Goal: Information Seeking & Learning: Learn about a topic

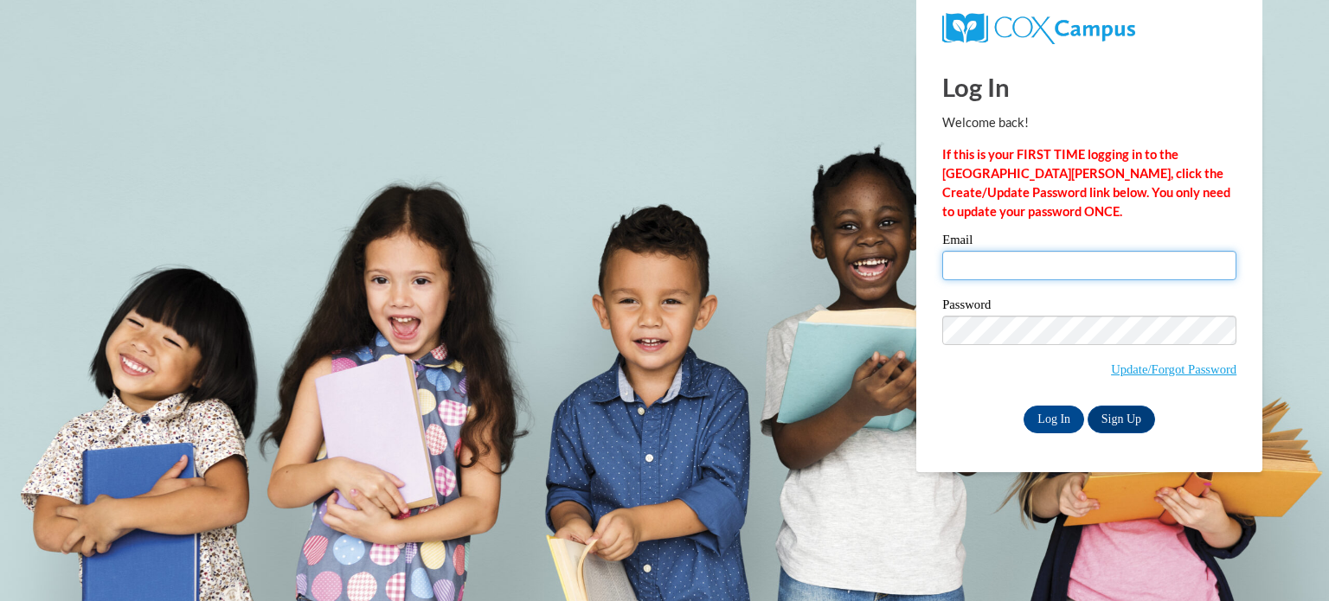
click at [963, 270] on input "Email" at bounding box center [1089, 265] width 294 height 29
type input "[EMAIL_ADDRESS][DOMAIN_NAME]"
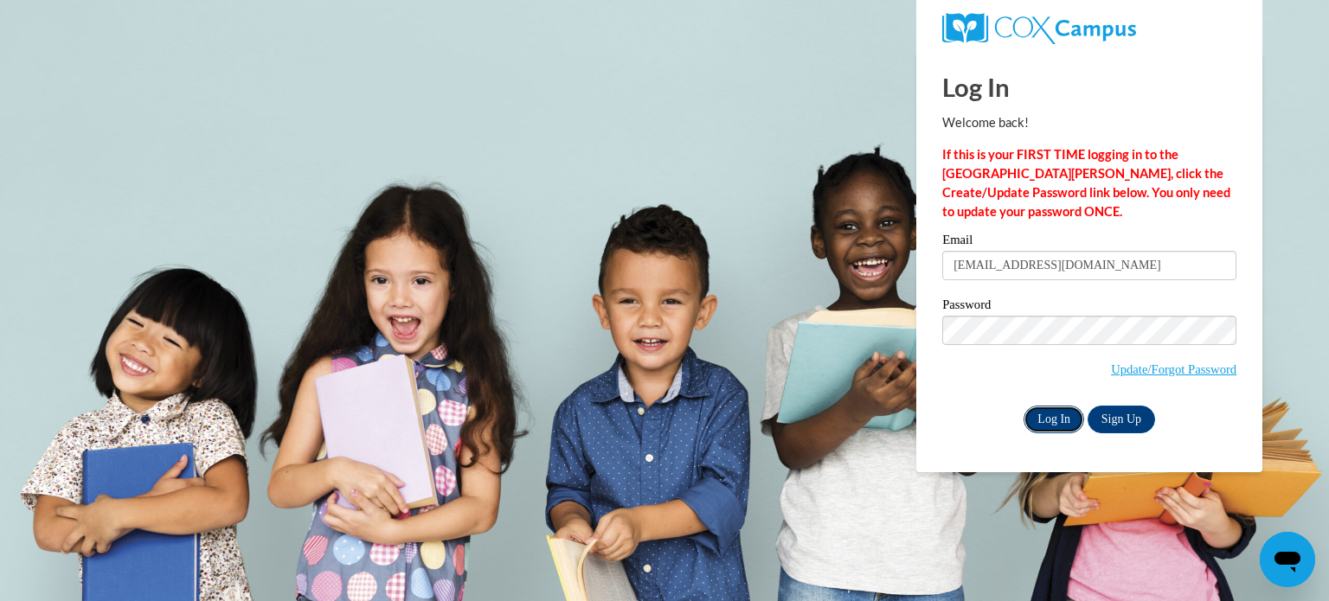
click at [1059, 421] on input "Log In" at bounding box center [1053, 420] width 61 height 28
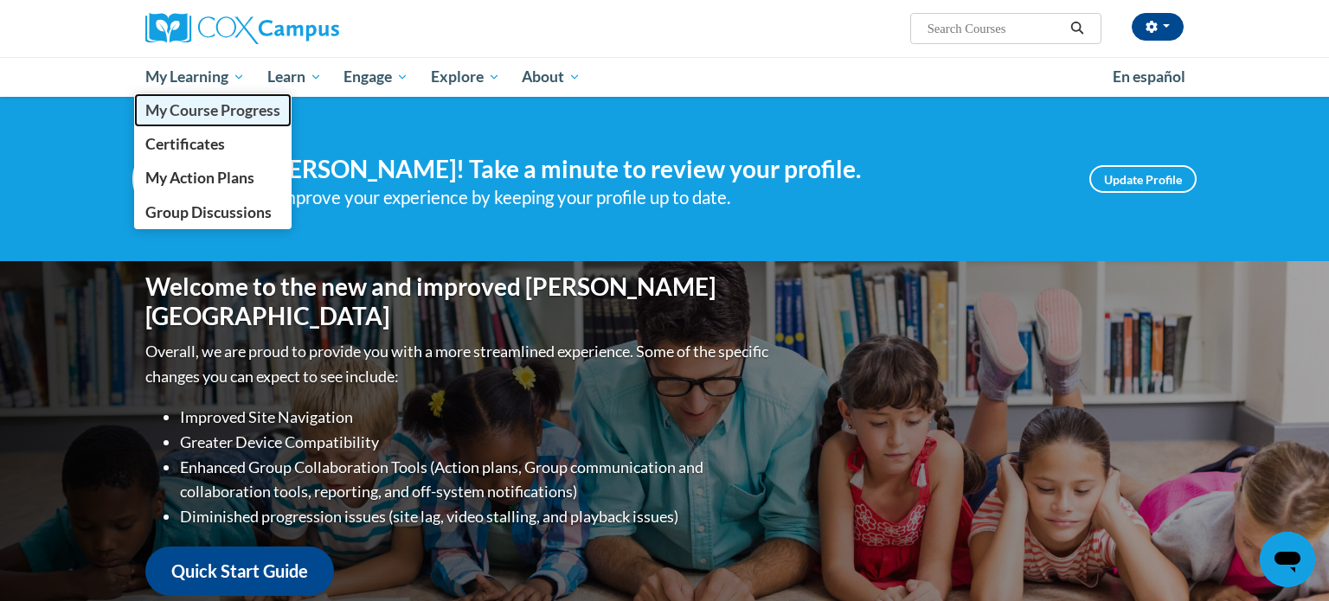
click at [189, 112] on span "My Course Progress" at bounding box center [212, 110] width 135 height 18
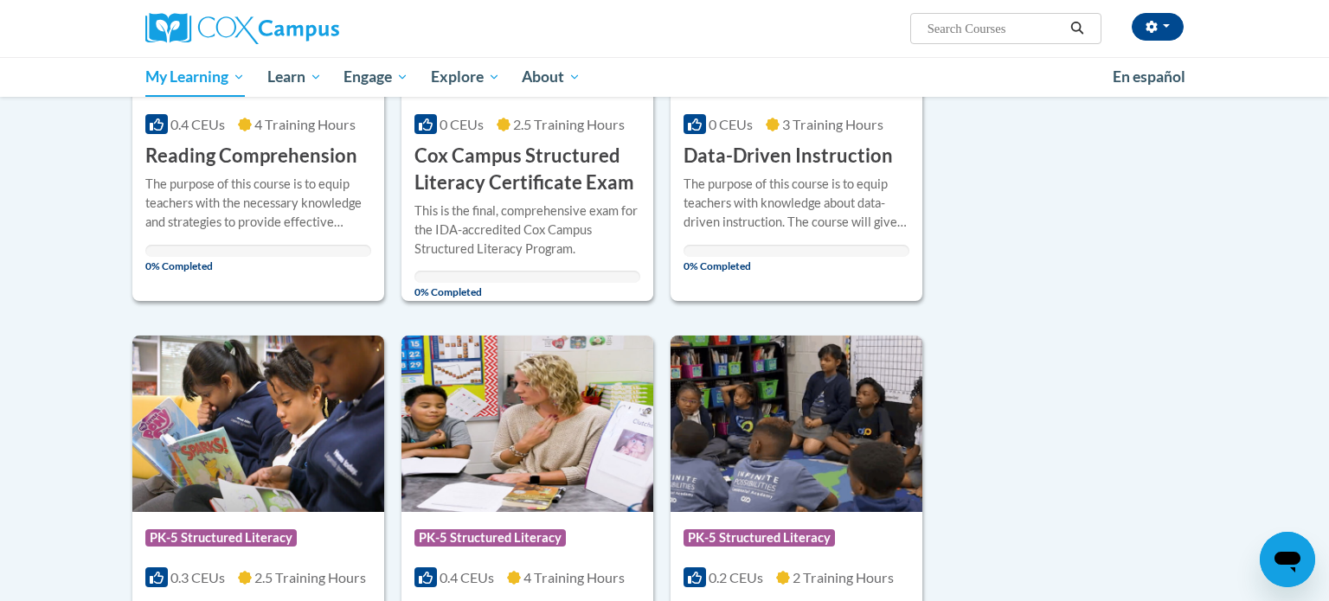
scroll to position [920, 0]
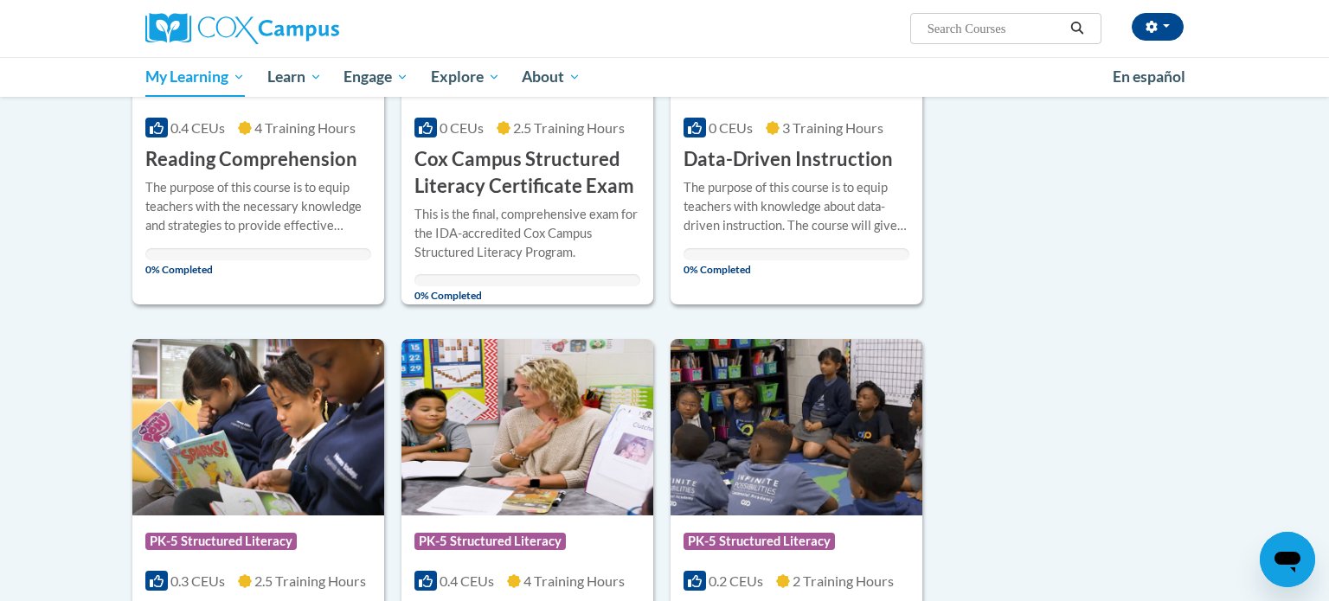
click at [1041, 490] on div "Sort Date Enrolled Title (A-Z) «« « 1-10 » »» 13 Activities CEUs Course Categor…" at bounding box center [664, 322] width 1090 height 1964
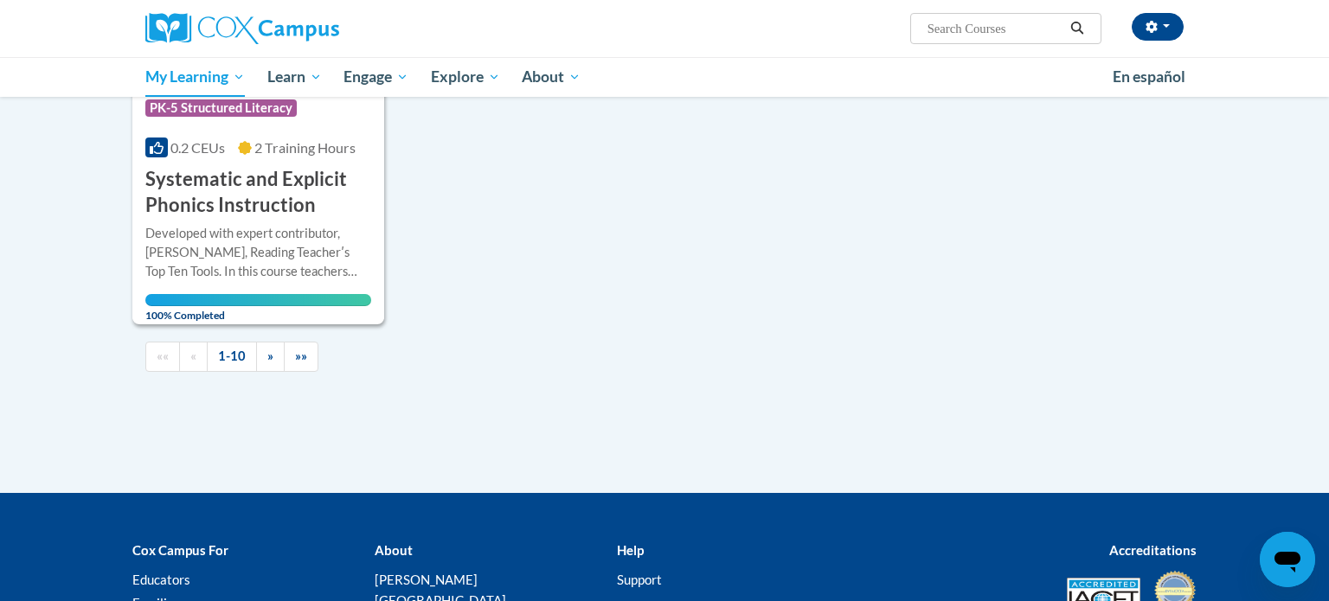
scroll to position [1836, 0]
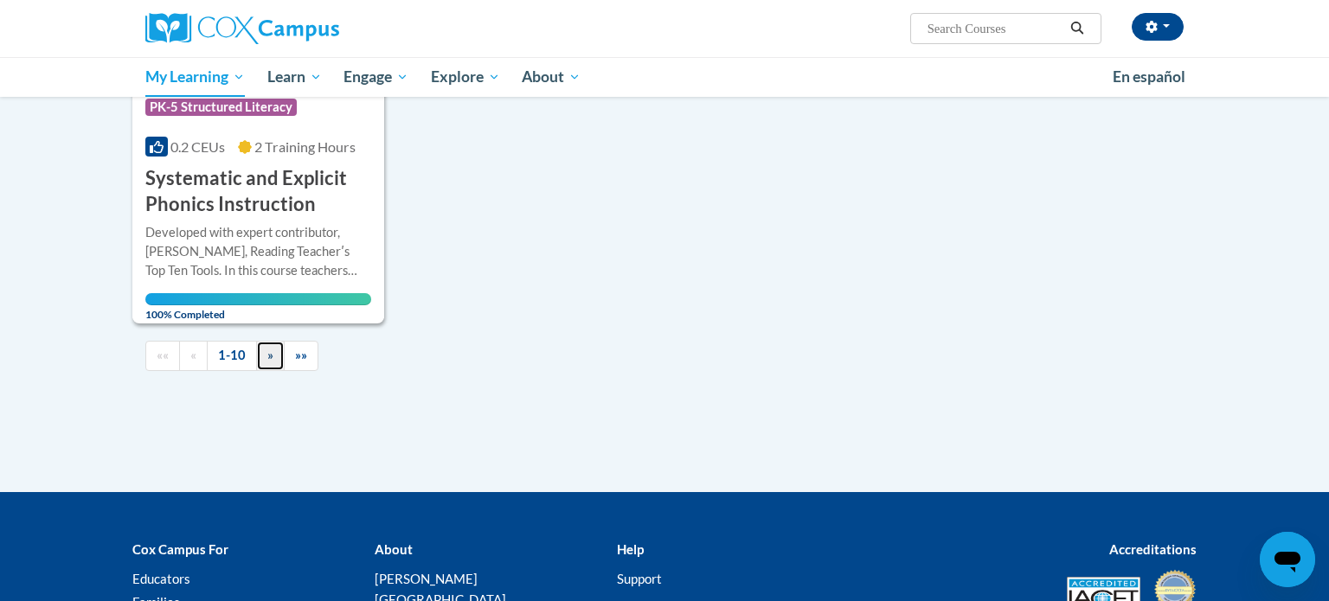
click at [267, 357] on span "»" at bounding box center [270, 355] width 6 height 15
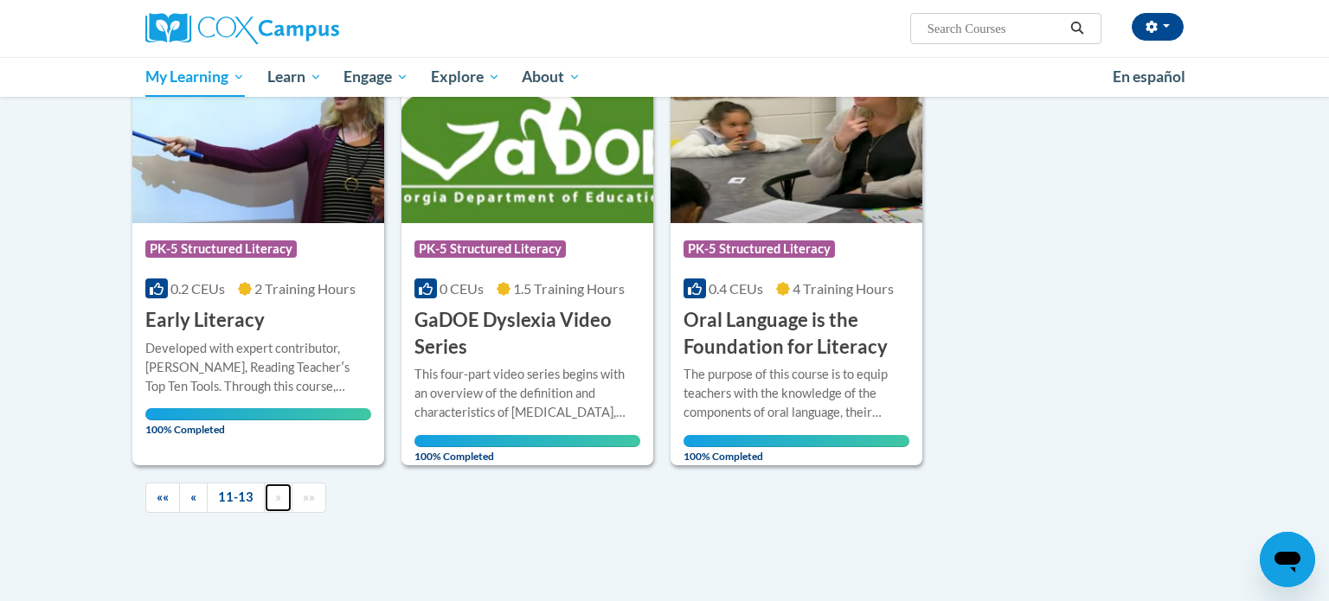
scroll to position [277, 0]
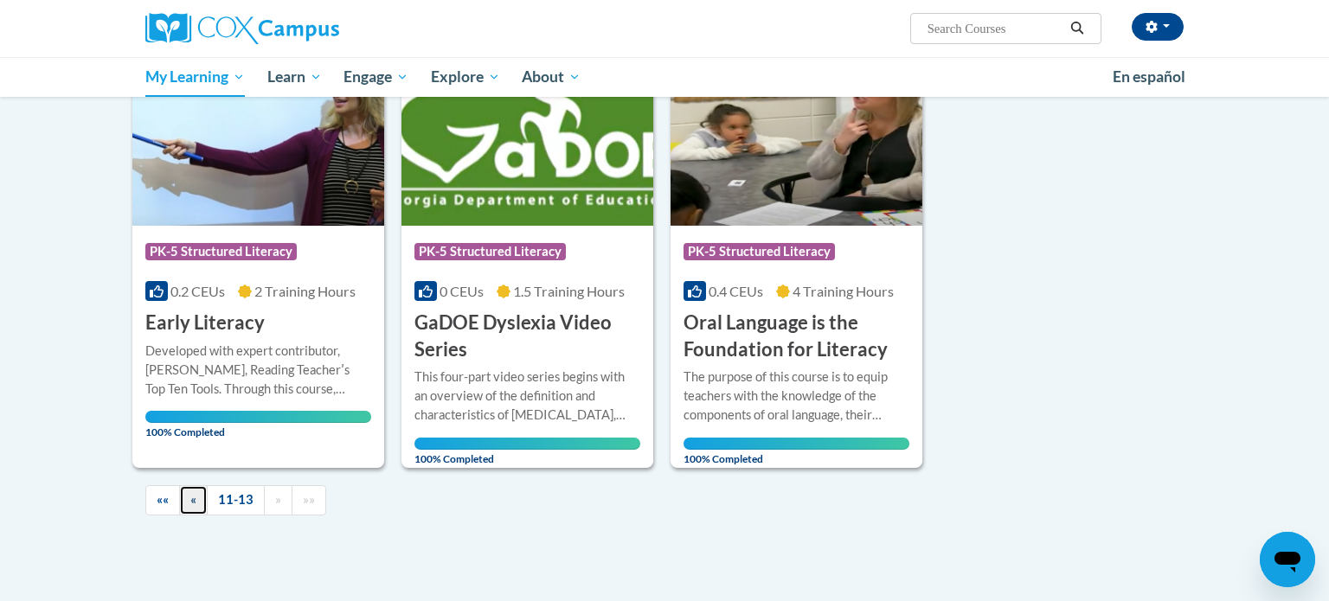
click at [194, 500] on span "«" at bounding box center [193, 499] width 6 height 15
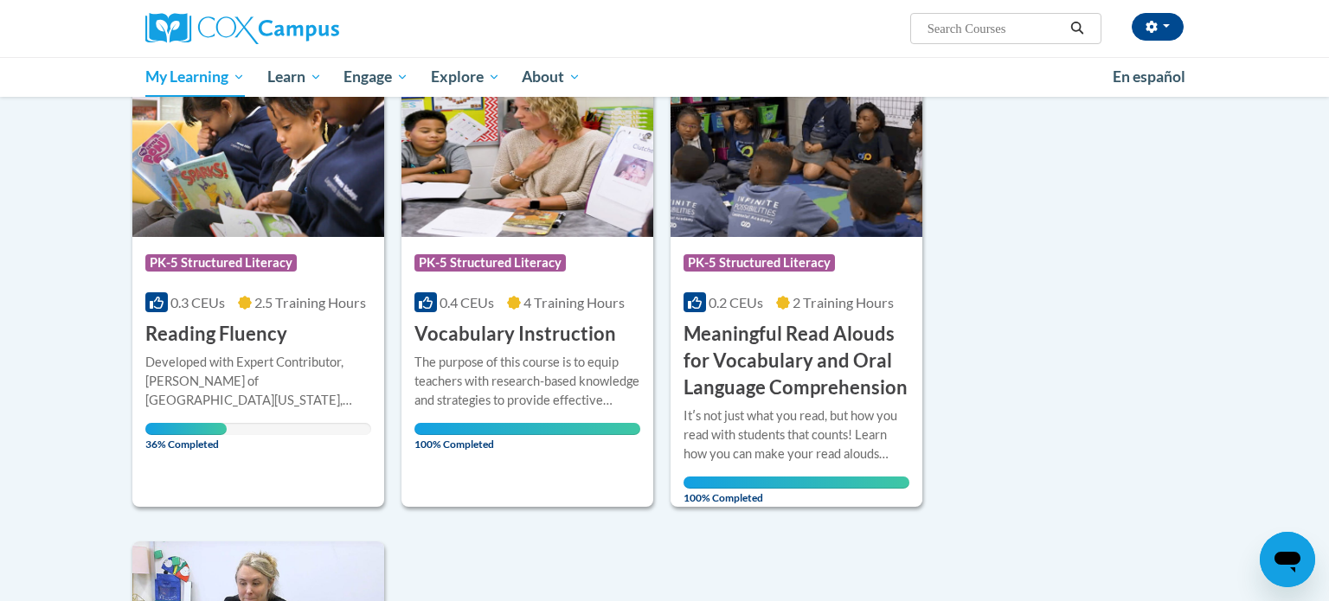
scroll to position [1201, 0]
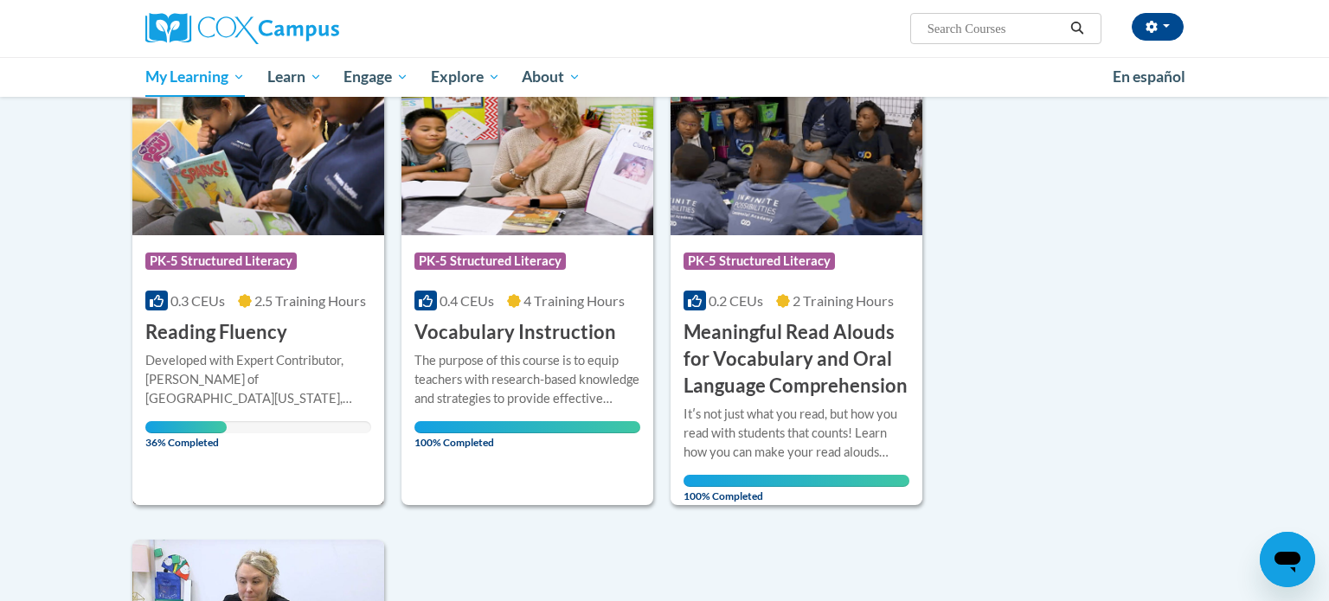
click at [312, 176] on img at bounding box center [258, 147] width 252 height 176
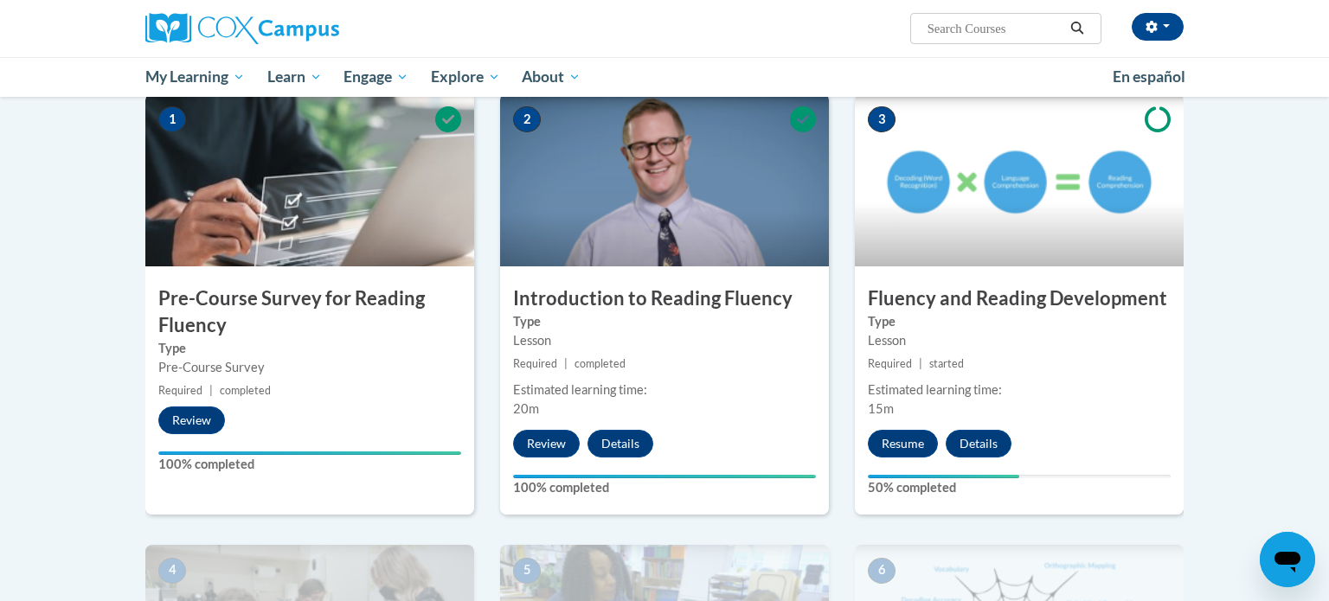
scroll to position [356, 0]
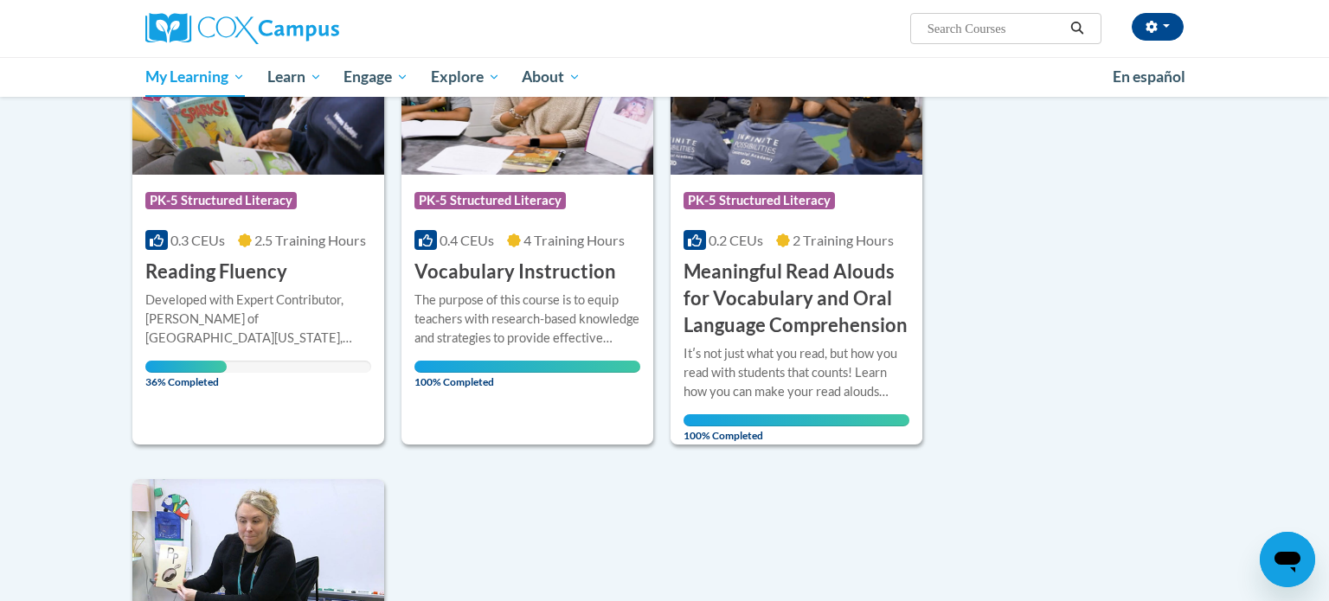
scroll to position [1262, 0]
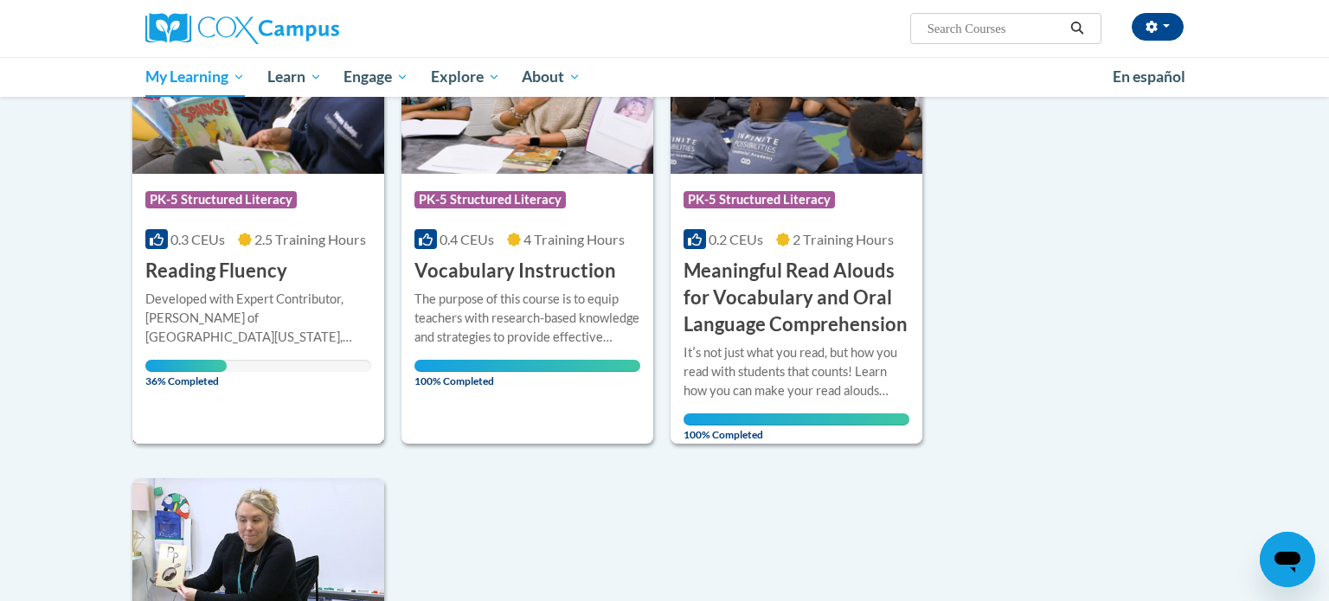
click at [293, 290] on div "Developed with Expert Contributor, Dr. [PERSON_NAME] of [GEOGRAPHIC_DATA][US_ST…" at bounding box center [258, 318] width 226 height 57
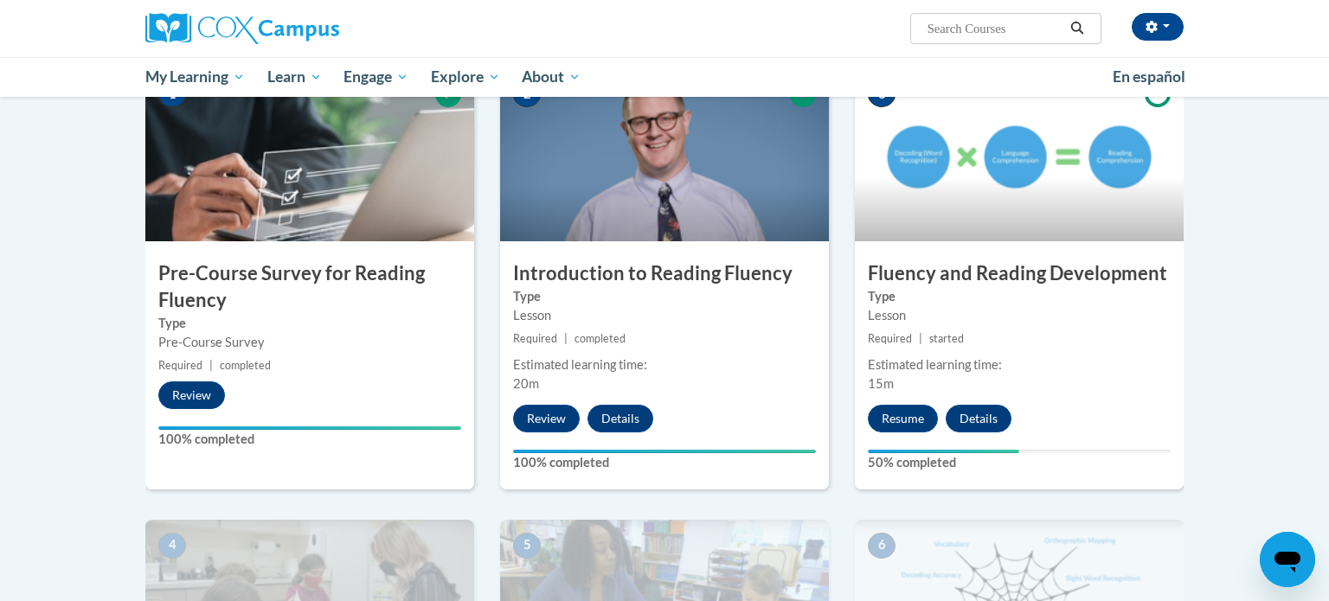
scroll to position [385, 0]
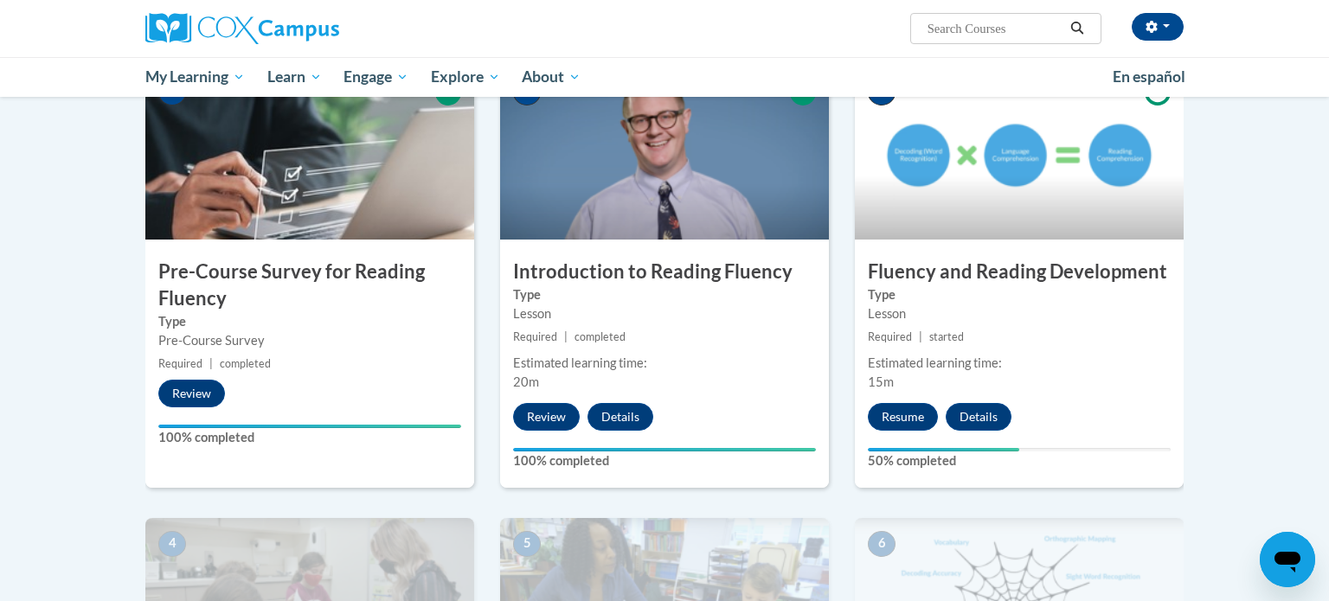
click at [1006, 278] on h3 "Fluency and Reading Development" at bounding box center [1019, 272] width 329 height 27
click at [901, 419] on button "Resume" at bounding box center [903, 417] width 70 height 28
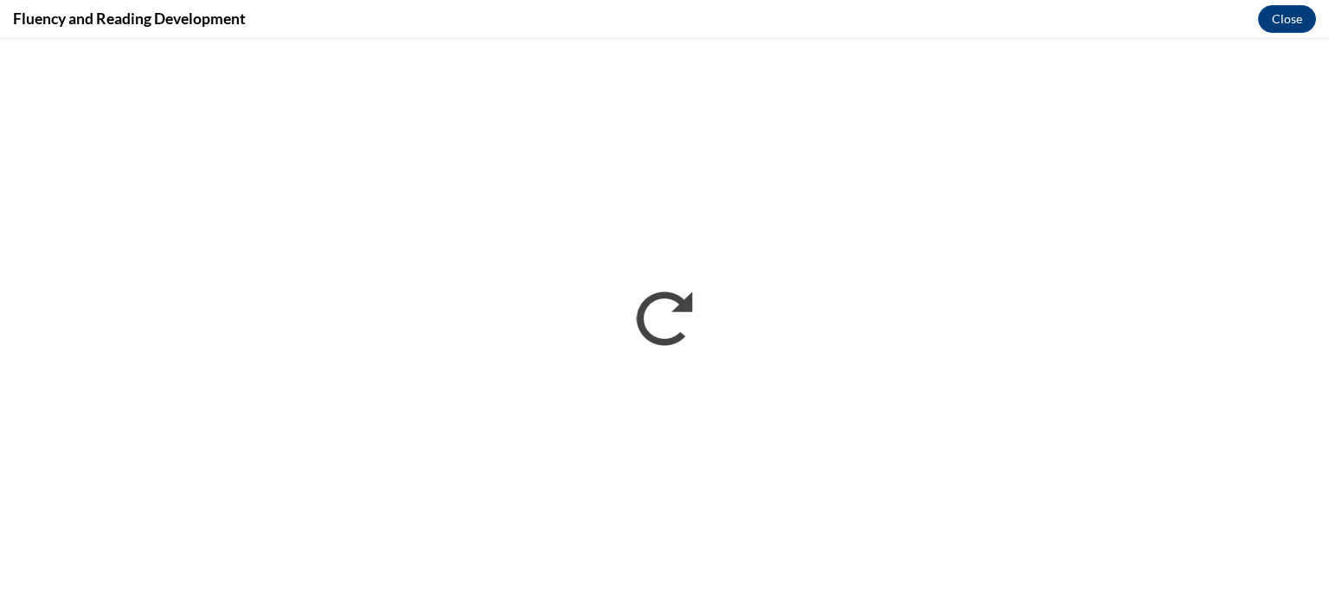
scroll to position [0, 0]
